Goal: Find specific page/section: Find specific page/section

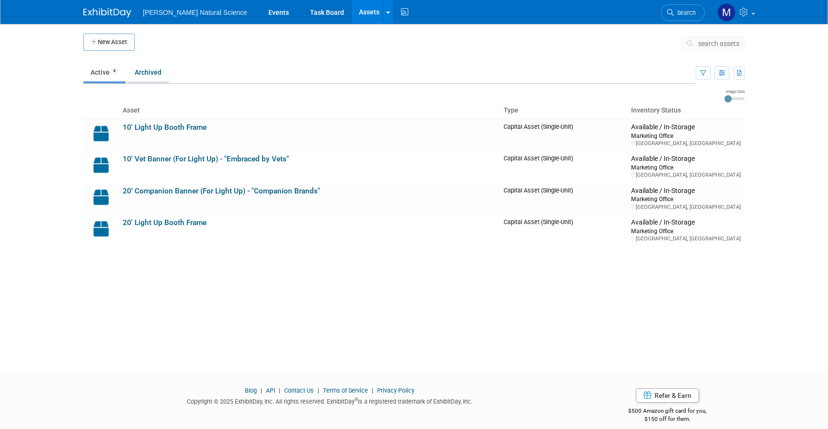
click at [151, 79] on link "Archived" at bounding box center [148, 72] width 41 height 18
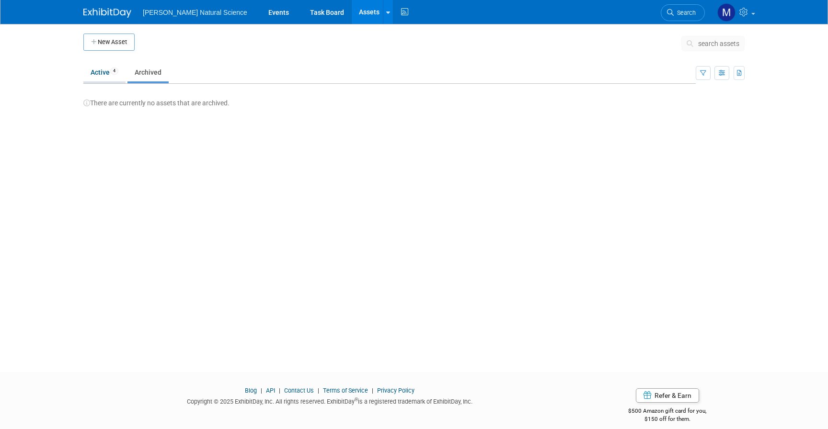
click at [101, 77] on link "Active 4" at bounding box center [104, 72] width 42 height 18
